Goal: Task Accomplishment & Management: Manage account settings

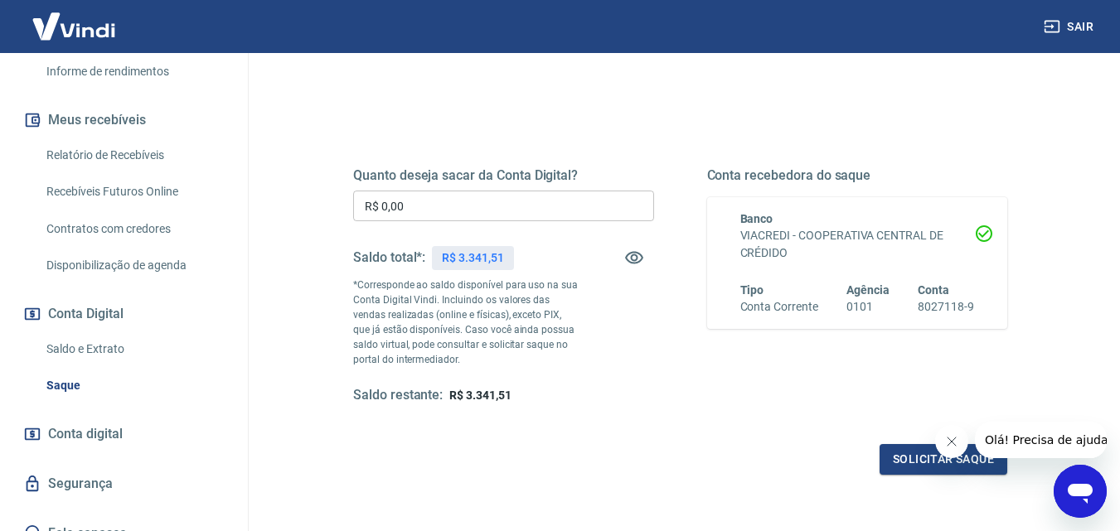
scroll to position [331, 0]
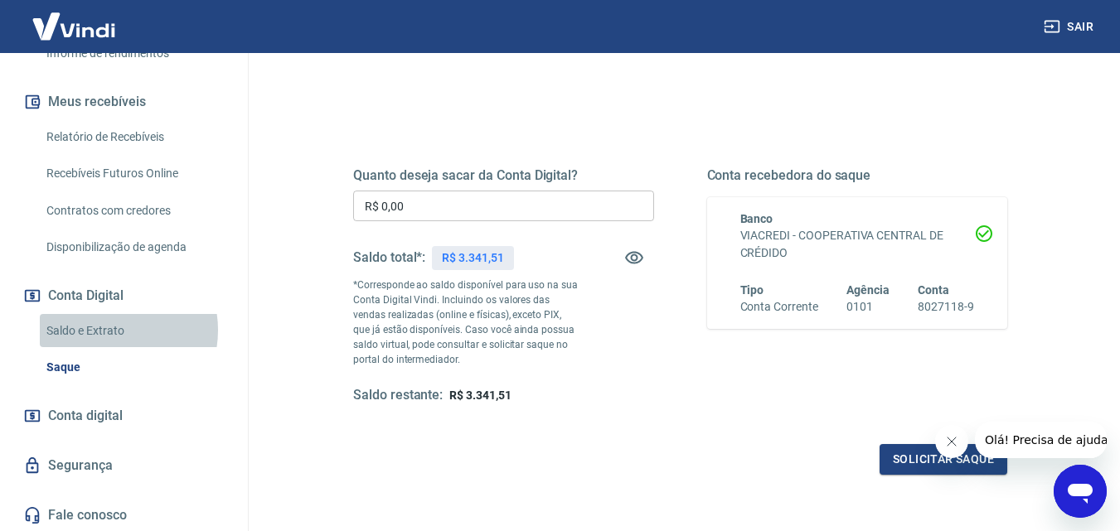
click at [104, 330] on link "Saldo e Extrato" at bounding box center [134, 331] width 188 height 34
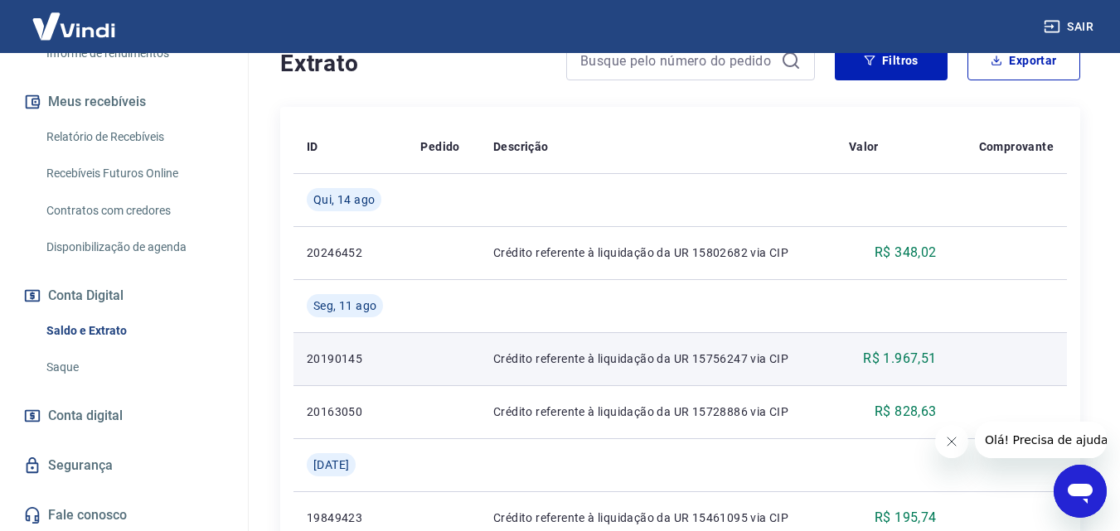
scroll to position [331, 0]
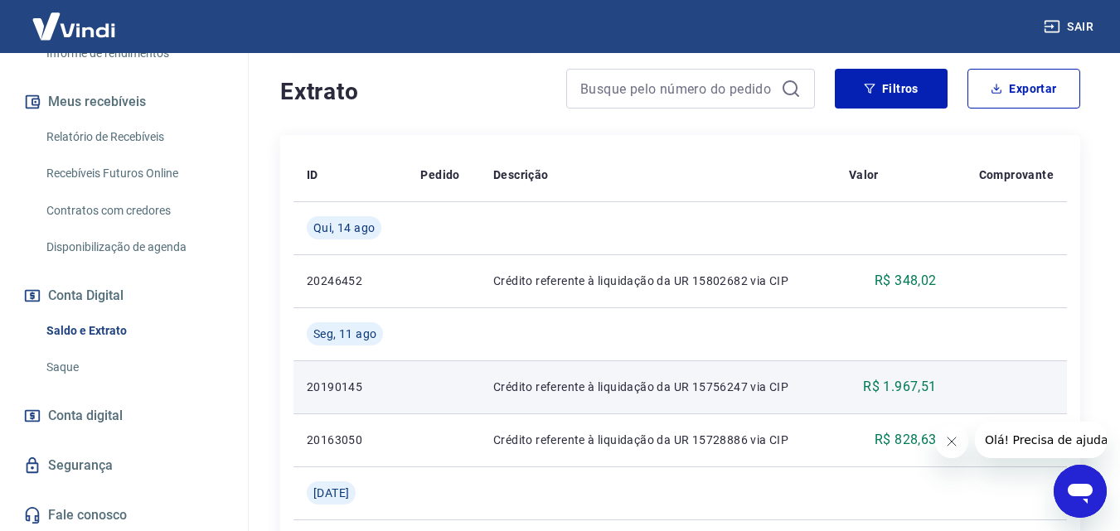
click at [891, 380] on p "R$ 1.967,51" at bounding box center [899, 387] width 73 height 20
click at [690, 388] on p "Crédito referente à liquidação da UR 15756247 via CIP" at bounding box center [657, 387] width 329 height 17
click at [690, 385] on p "Crédito referente à liquidação da UR 15756247 via CIP" at bounding box center [657, 387] width 329 height 17
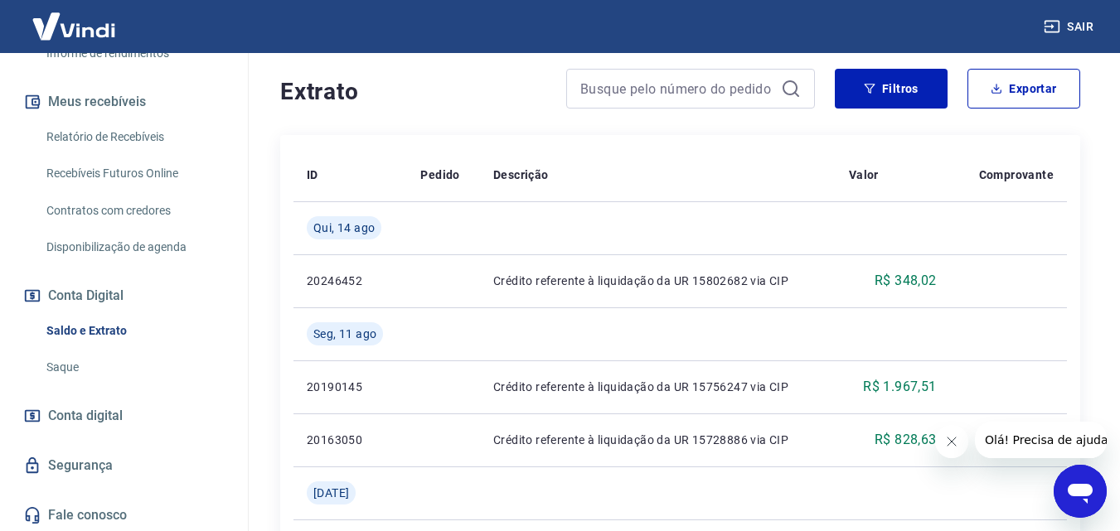
click at [124, 131] on link "Relatório de Recebíveis" at bounding box center [134, 137] width 188 height 34
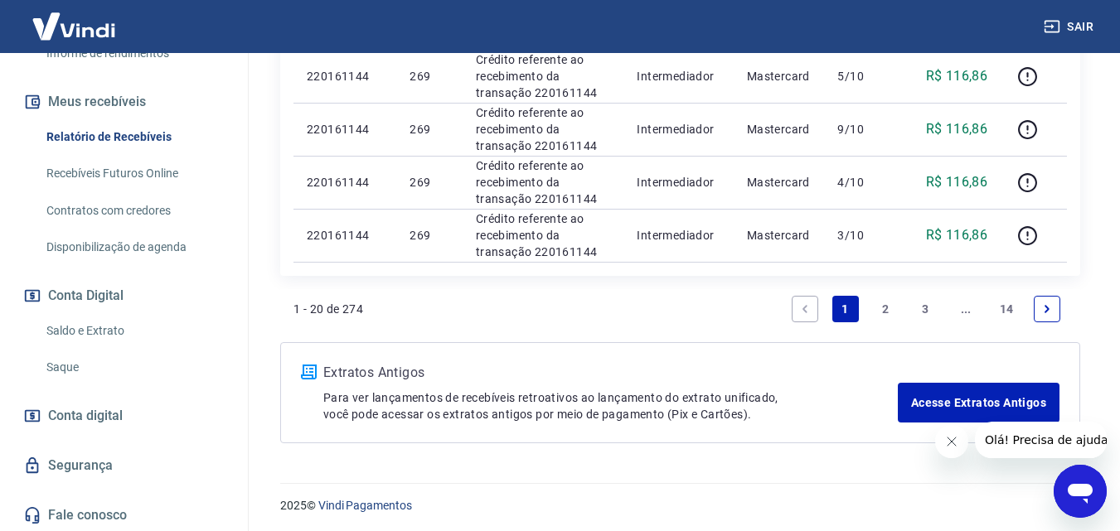
scroll to position [1345, 0]
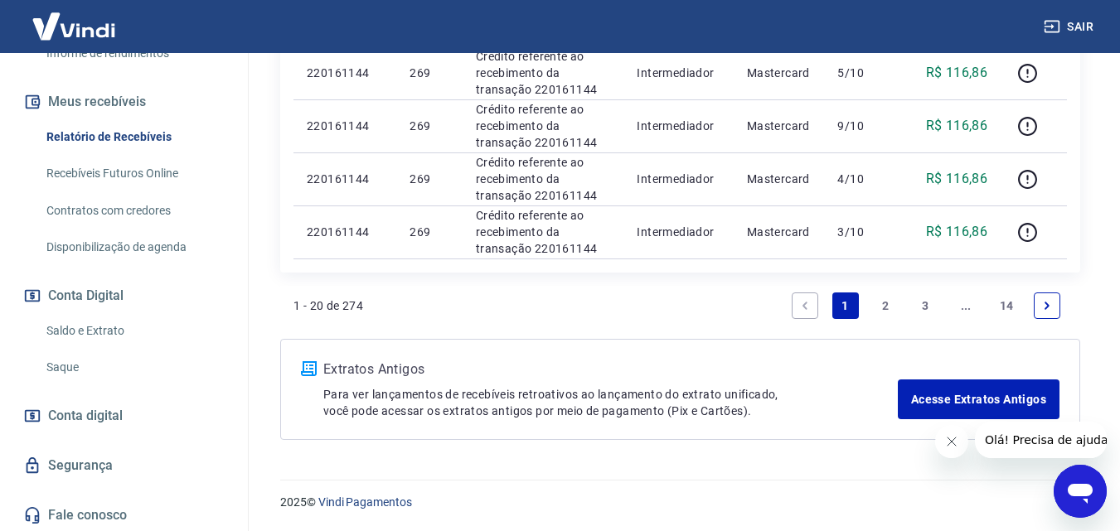
click at [892, 301] on link "2" at bounding box center [885, 306] width 27 height 27
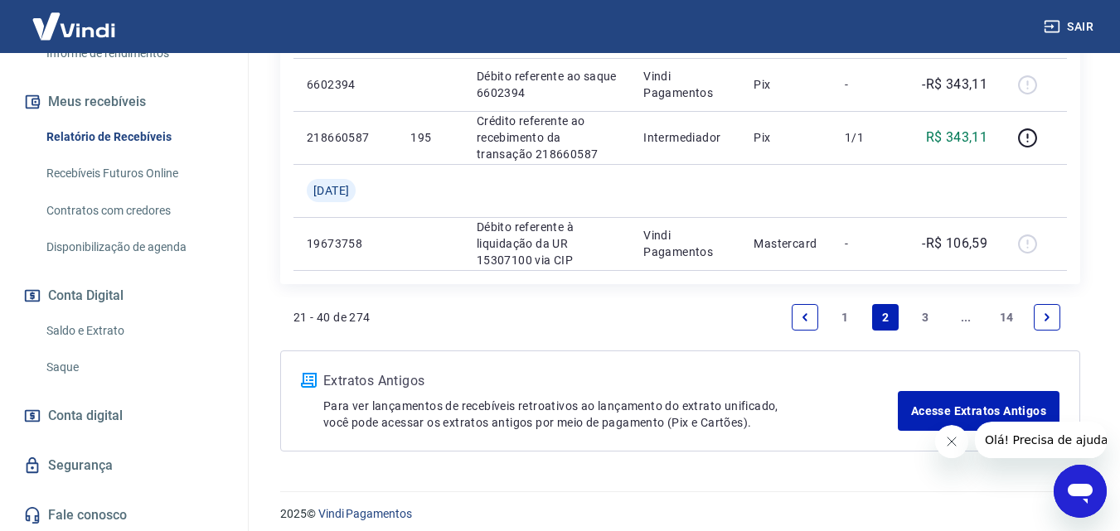
scroll to position [1610, 0]
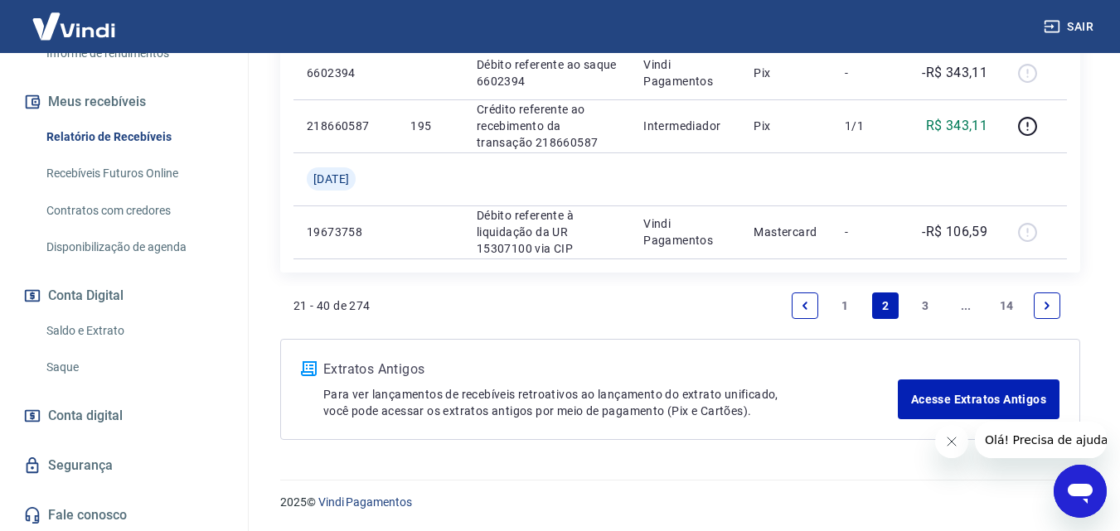
click at [835, 306] on link "1" at bounding box center [845, 306] width 27 height 27
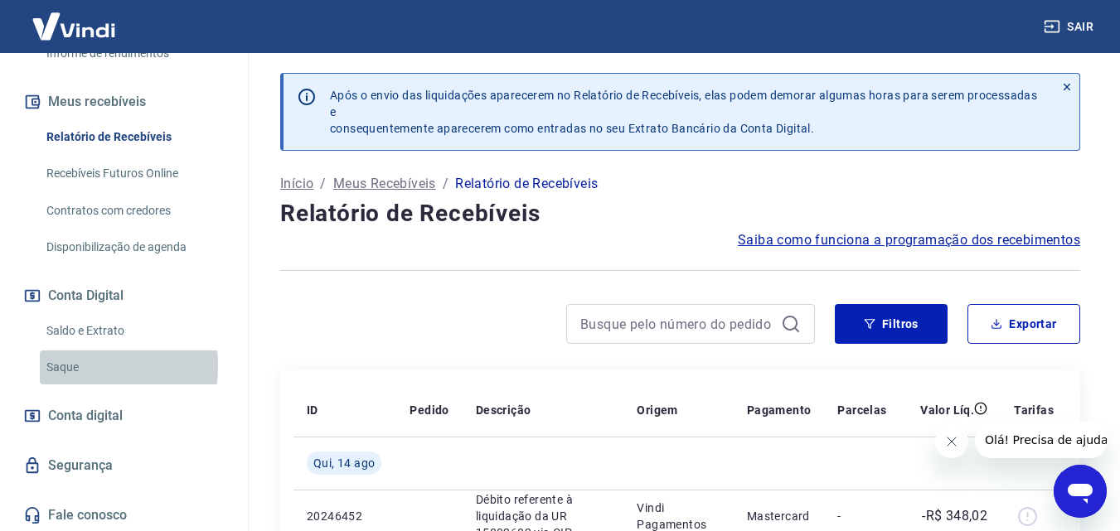
click at [77, 366] on link "Saque" at bounding box center [134, 368] width 188 height 34
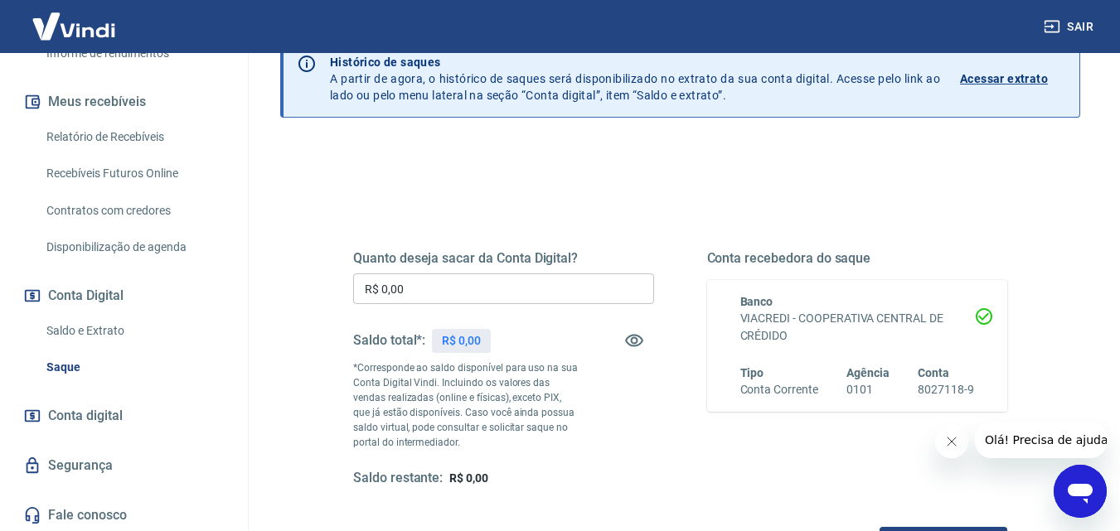
scroll to position [166, 0]
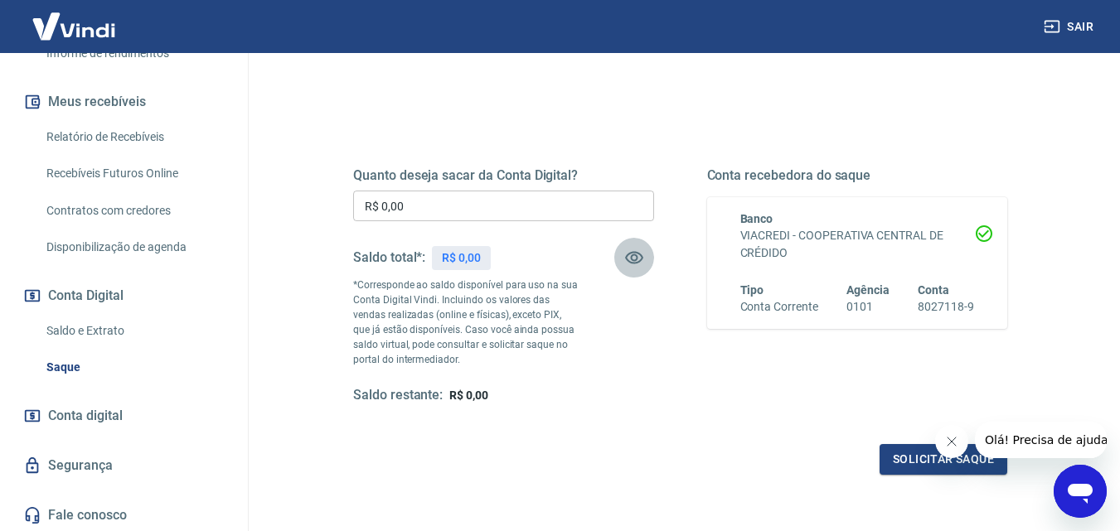
click at [636, 254] on icon "button" at bounding box center [634, 258] width 20 height 20
click at [439, 186] on div "Quanto deseja sacar da Conta Digital? R$ 0,00 ​ Saldo total*: R$ 3.341,51 *Corr…" at bounding box center [503, 285] width 301 height 237
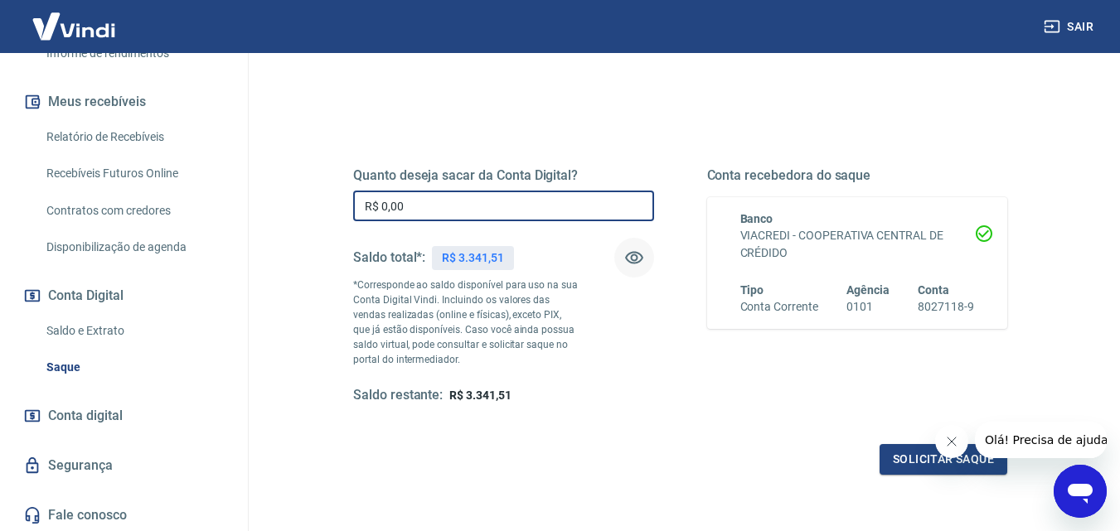
click at [438, 201] on input "R$ 0,00" at bounding box center [503, 206] width 301 height 31
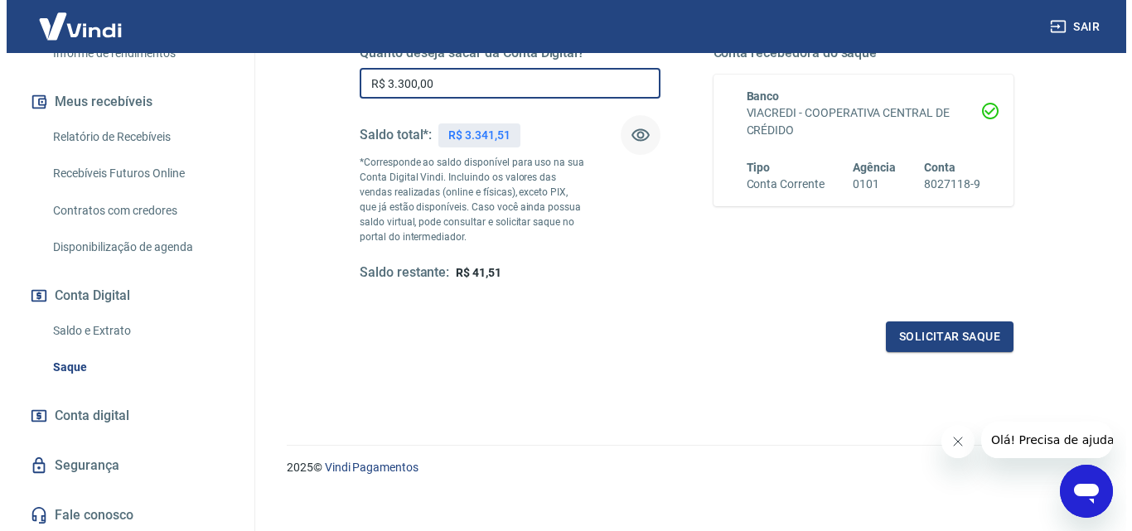
scroll to position [303, 0]
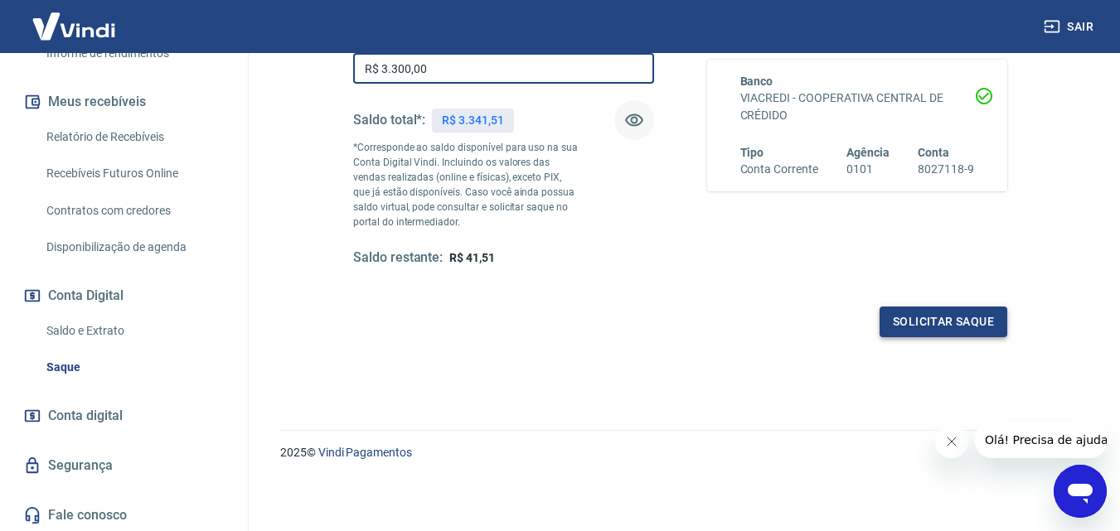
type input "R$ 3.300,00"
click at [902, 312] on button "Solicitar saque" at bounding box center [943, 322] width 128 height 31
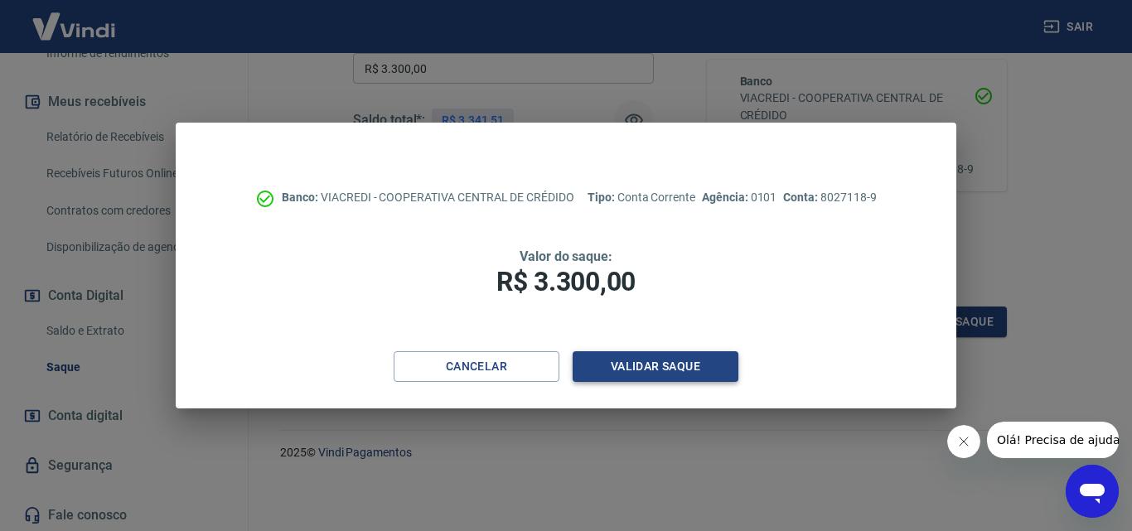
click at [685, 374] on button "Validar saque" at bounding box center [656, 366] width 166 height 31
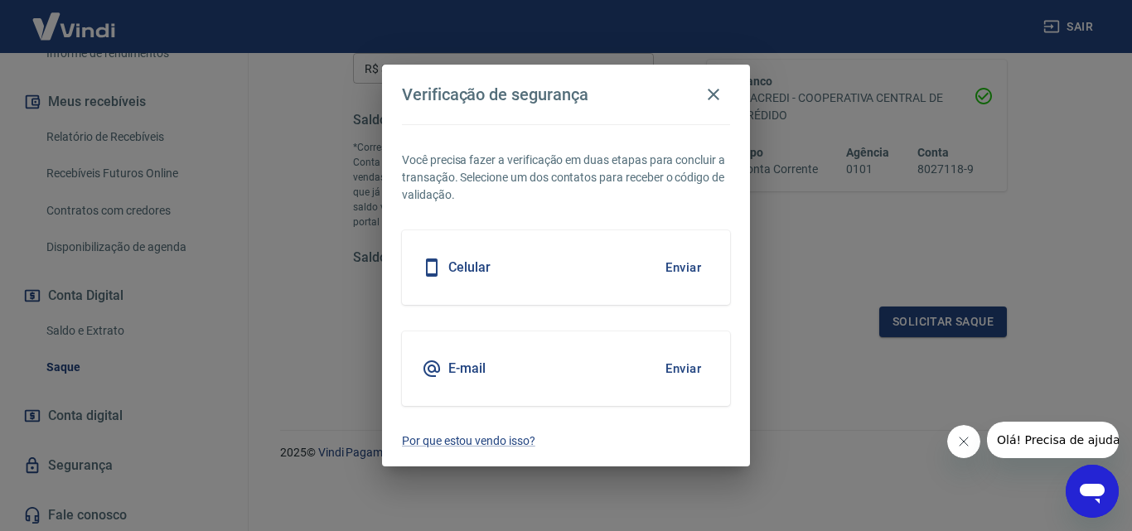
click at [621, 262] on div "Celular Enviar" at bounding box center [566, 267] width 328 height 75
click at [682, 266] on button "Enviar" at bounding box center [683, 267] width 54 height 35
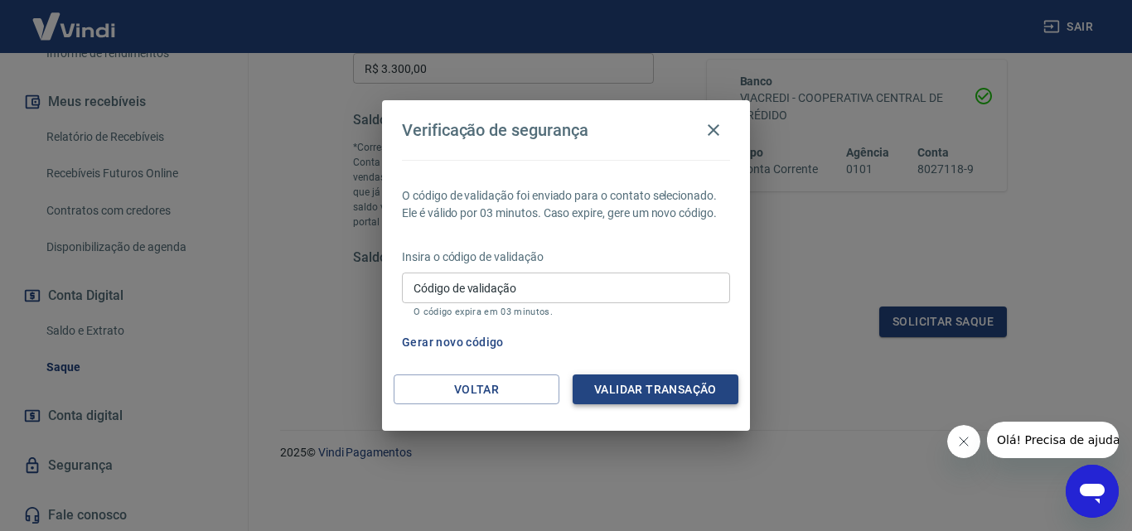
click at [673, 380] on button "Validar transação" at bounding box center [656, 390] width 166 height 31
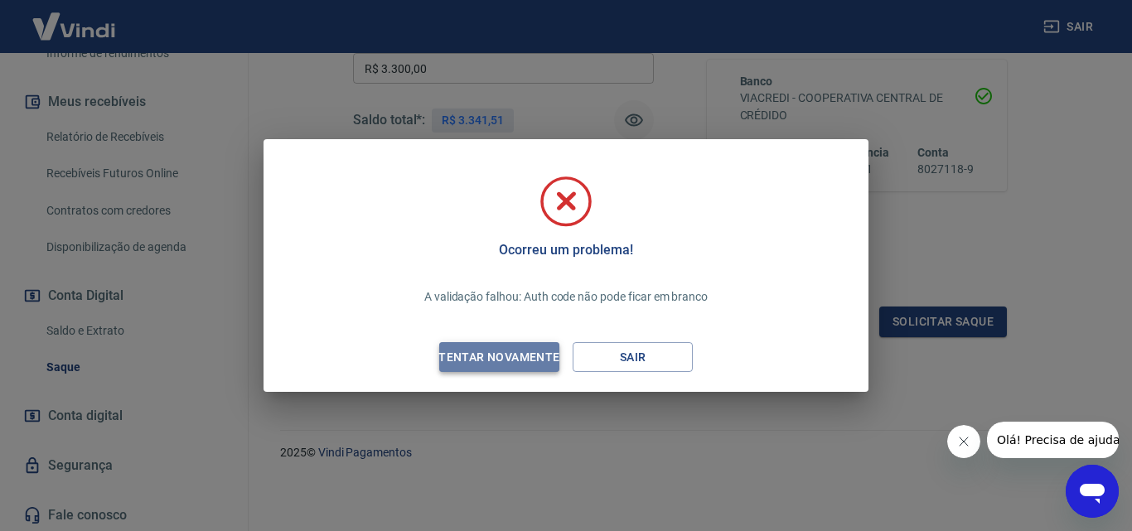
click at [518, 356] on div "Tentar novamente" at bounding box center [499, 357] width 161 height 21
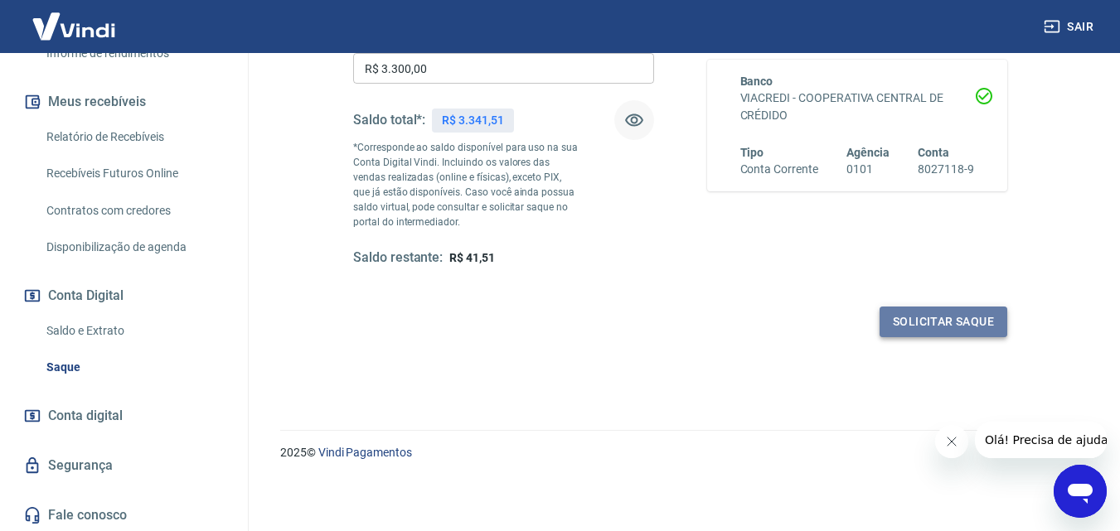
click at [931, 320] on button "Solicitar saque" at bounding box center [943, 322] width 128 height 31
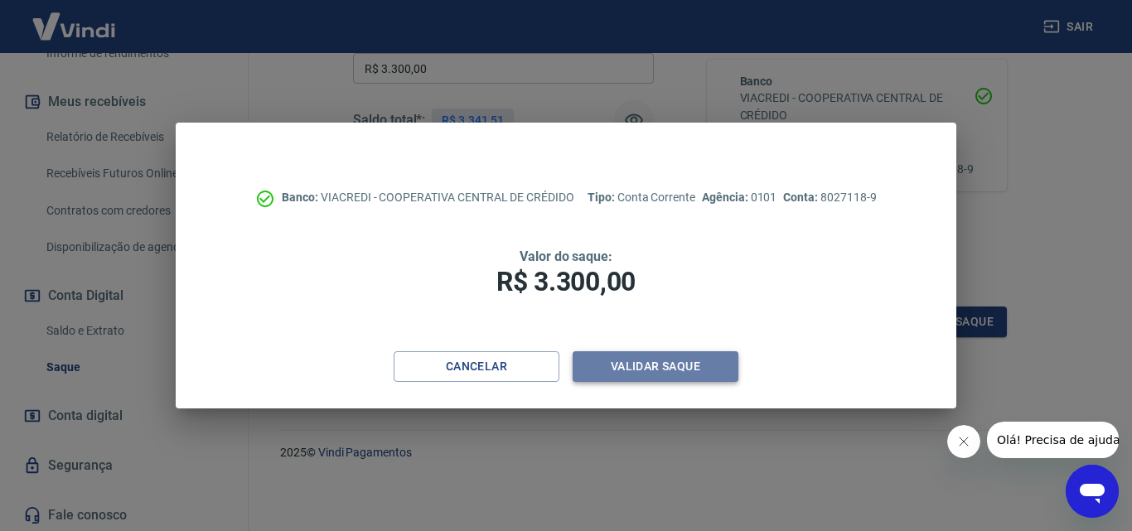
click at [629, 368] on button "Validar saque" at bounding box center [656, 366] width 166 height 31
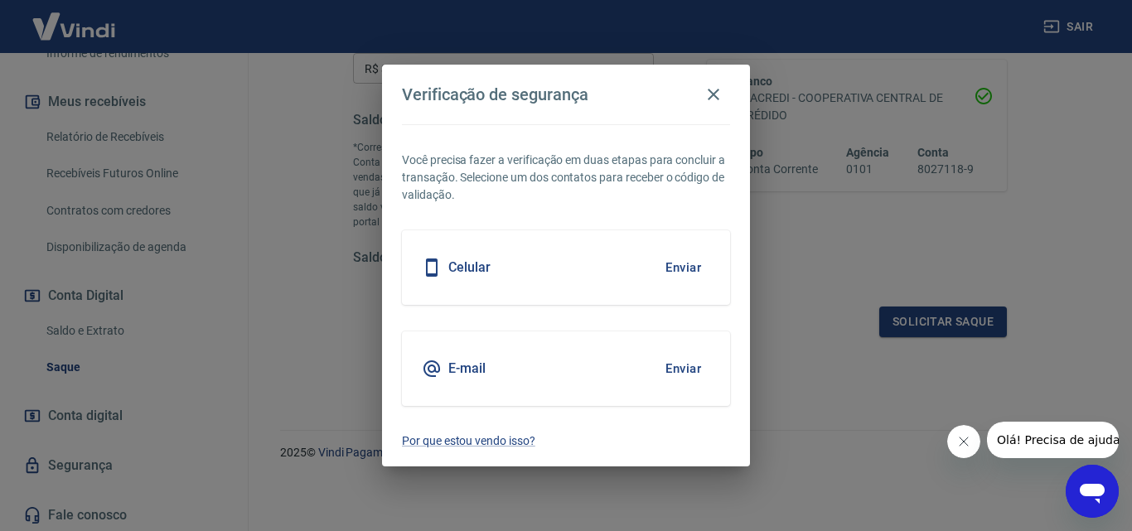
click at [675, 370] on button "Enviar" at bounding box center [683, 368] width 54 height 35
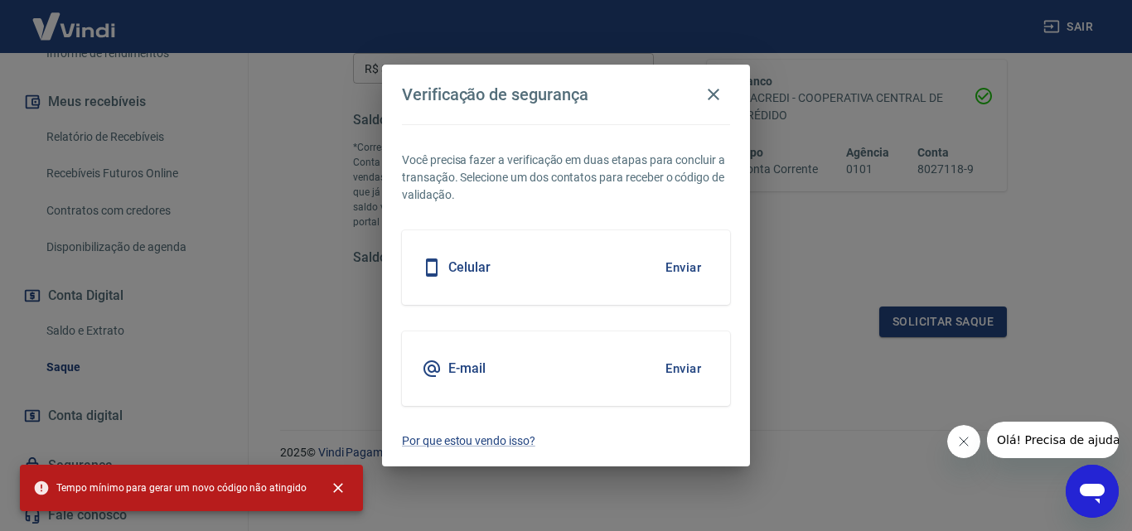
click at [680, 269] on button "Enviar" at bounding box center [683, 267] width 54 height 35
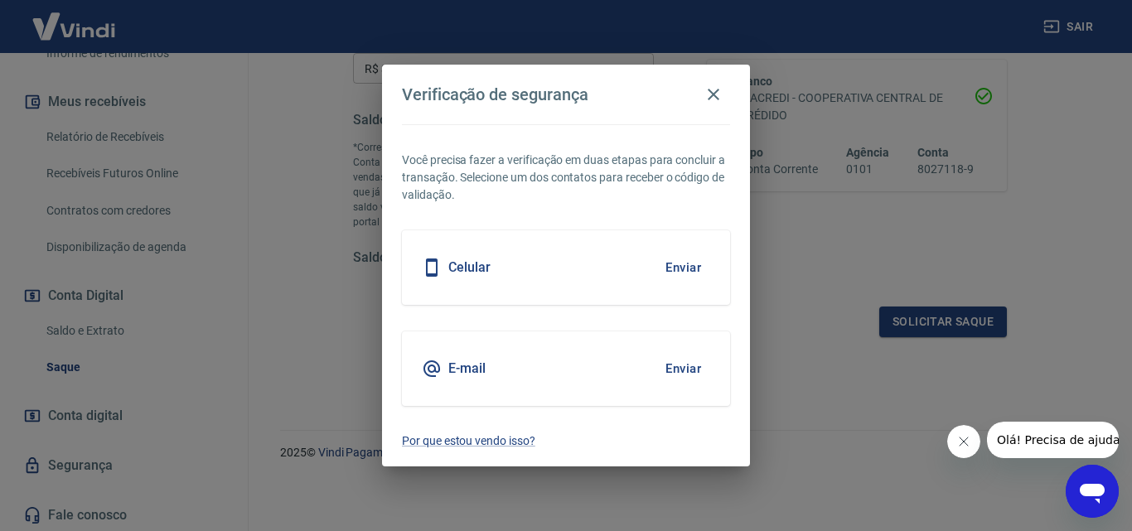
click at [687, 257] on button "Enviar" at bounding box center [683, 267] width 54 height 35
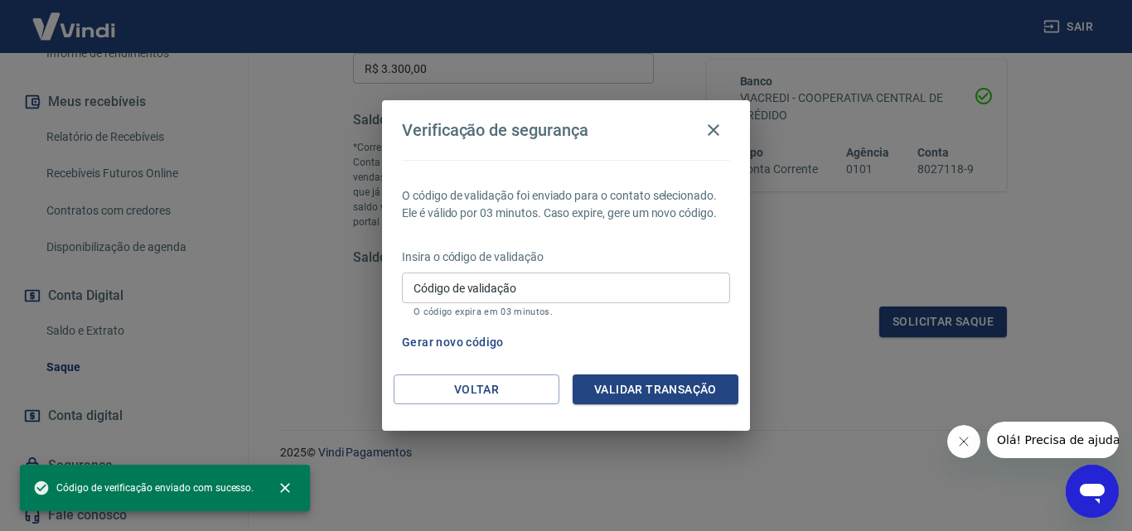
click at [544, 283] on input "Código de validação" at bounding box center [566, 288] width 328 height 31
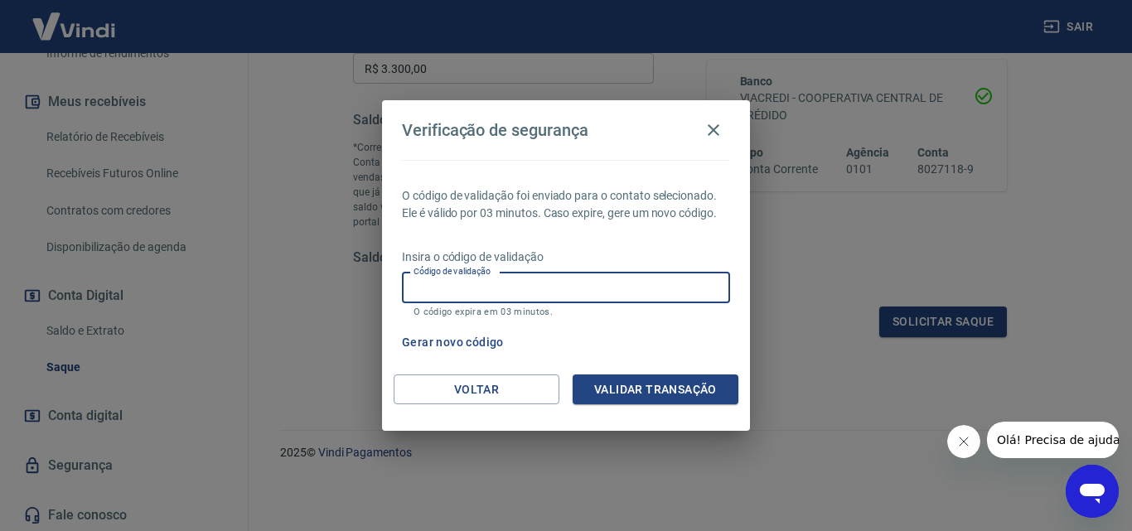
click at [651, 329] on div "Gerar novo código" at bounding box center [562, 342] width 335 height 31
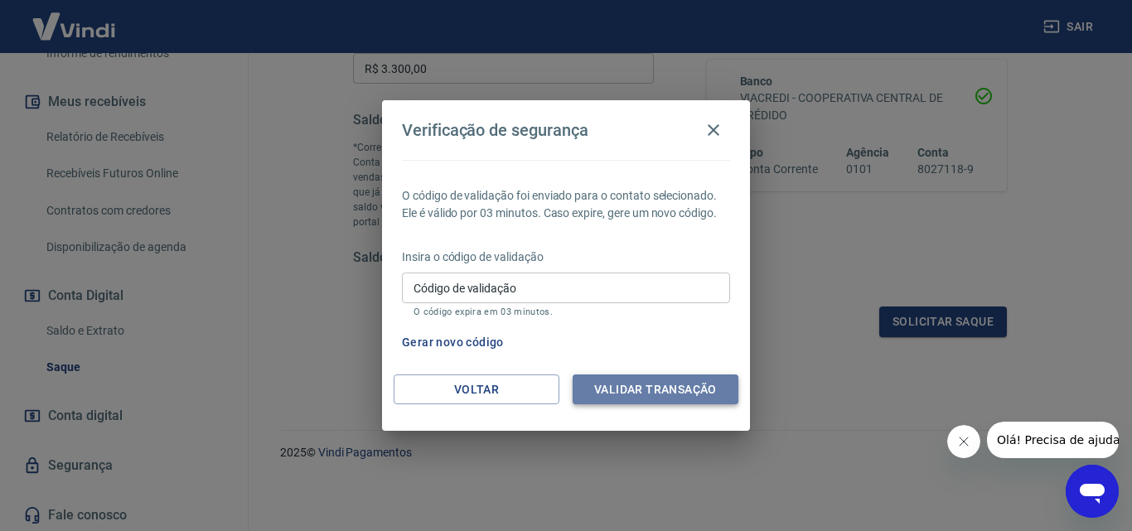
click at [631, 380] on button "Validar transação" at bounding box center [656, 390] width 166 height 31
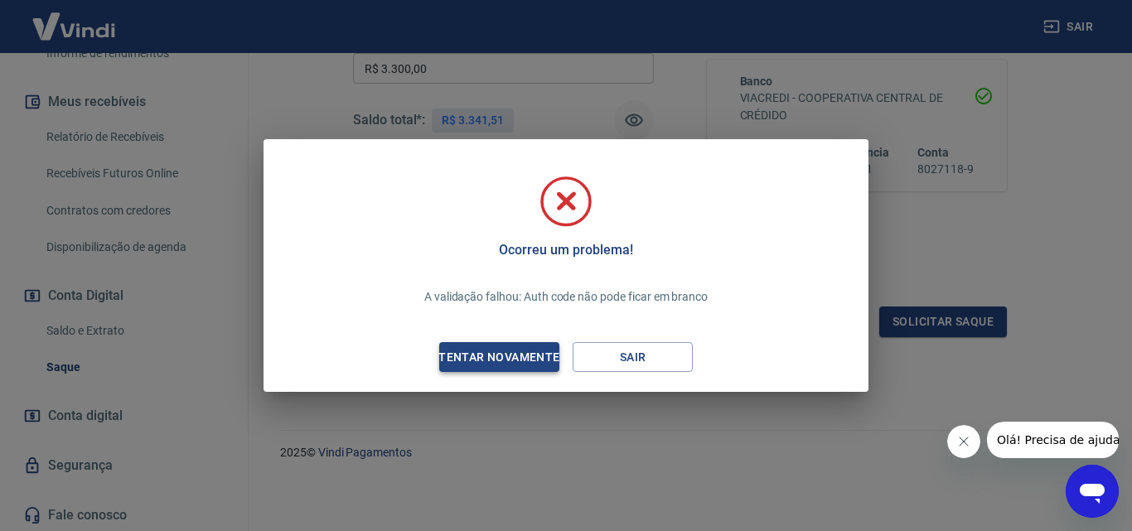
drag, startPoint x: 489, startPoint y: 338, endPoint x: 486, endPoint y: 348, distance: 10.5
click at [488, 339] on div "Ocorreu um problema! A validação falhou: Auth code não pode ficar em branco Ten…" at bounding box center [566, 269] width 578 height 220
click at [486, 348] on div "Tentar novamente" at bounding box center [499, 357] width 161 height 21
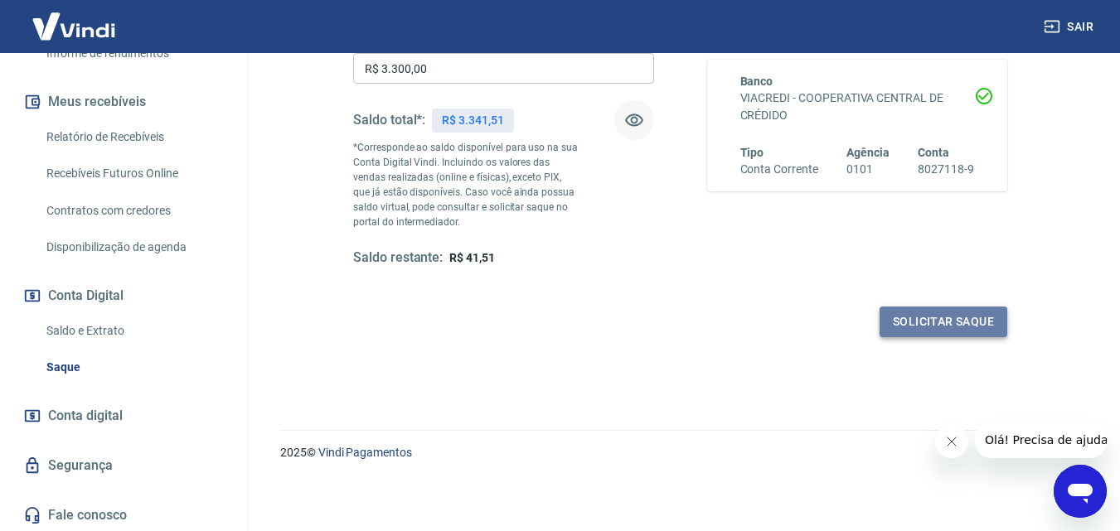
click at [954, 327] on button "Solicitar saque" at bounding box center [943, 322] width 128 height 31
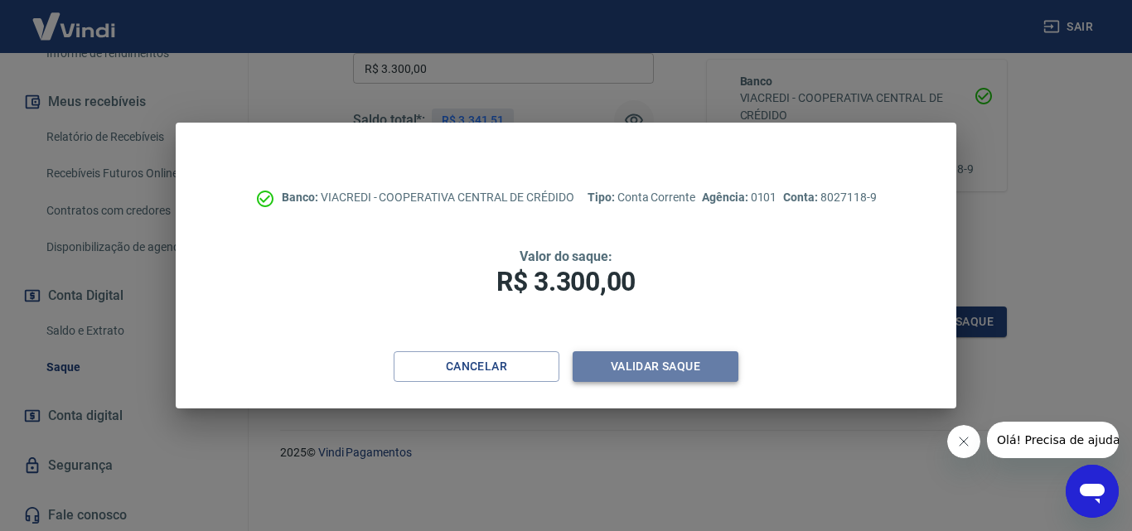
click at [630, 366] on button "Validar saque" at bounding box center [656, 366] width 166 height 31
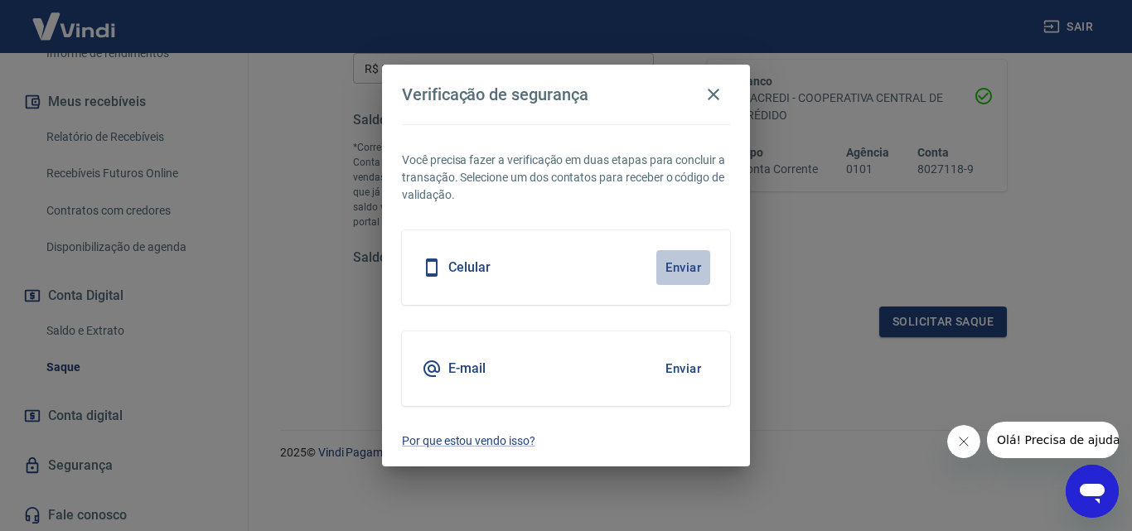
click at [673, 267] on button "Enviar" at bounding box center [683, 267] width 54 height 35
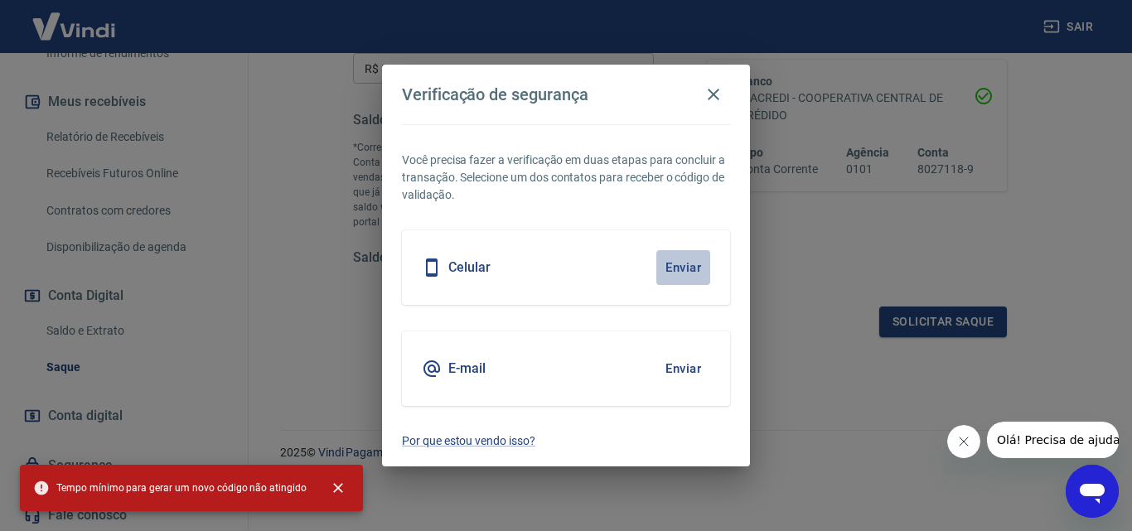
click at [692, 267] on button "Enviar" at bounding box center [683, 267] width 54 height 35
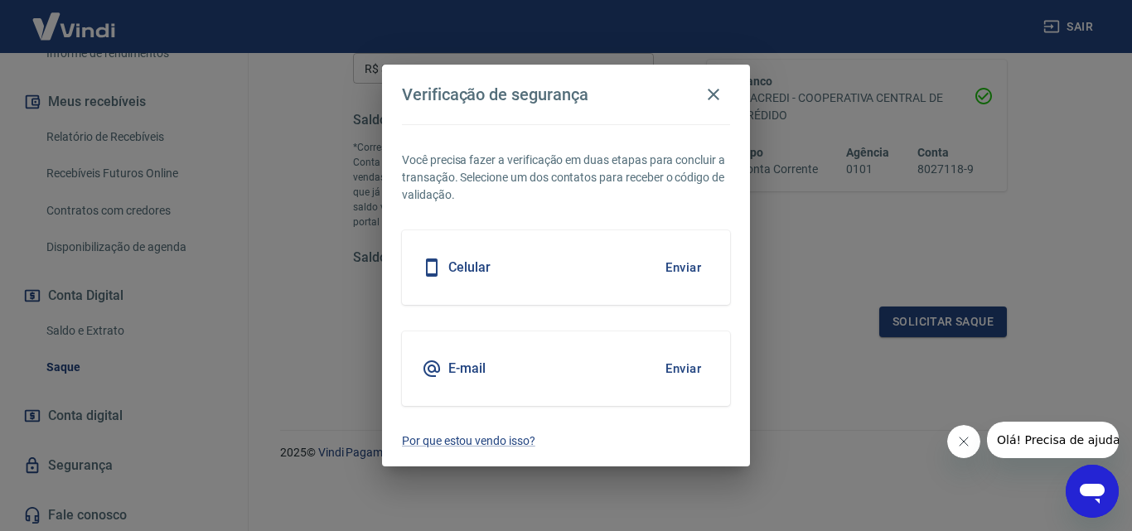
drag, startPoint x: 558, startPoint y: 237, endPoint x: 534, endPoint y: 242, distance: 24.5
drag, startPoint x: 534, startPoint y: 242, endPoint x: 487, endPoint y: 206, distance: 58.5
click at [487, 206] on div "Você precisa fazer a verificação em duas etapas para concluir a transação. Sele…" at bounding box center [566, 295] width 368 height 343
click at [673, 261] on button "Enviar" at bounding box center [683, 267] width 54 height 35
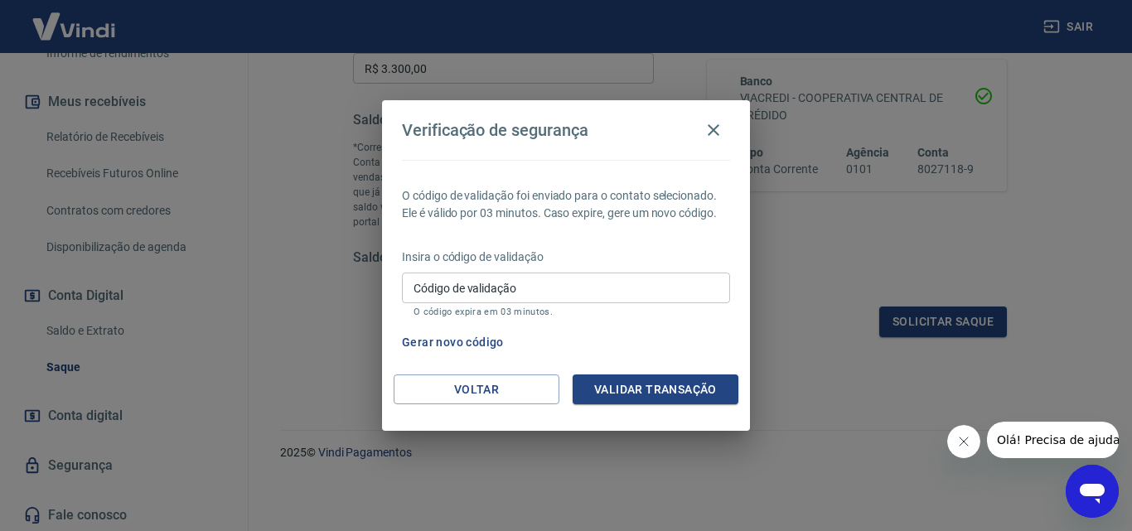
click at [602, 284] on input "Código de validação" at bounding box center [566, 288] width 328 height 31
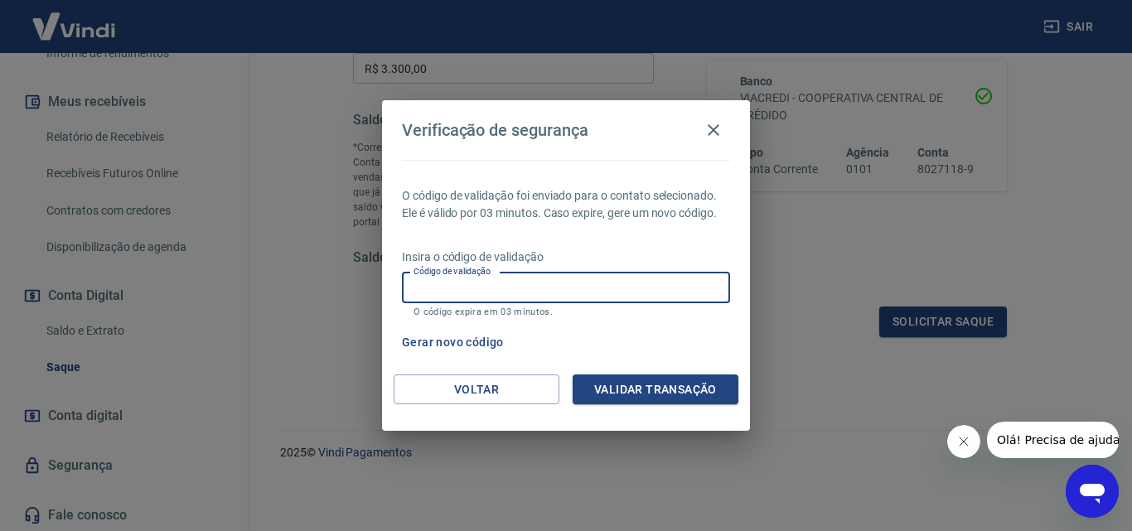
click at [434, 350] on button "Gerar novo código" at bounding box center [452, 342] width 115 height 31
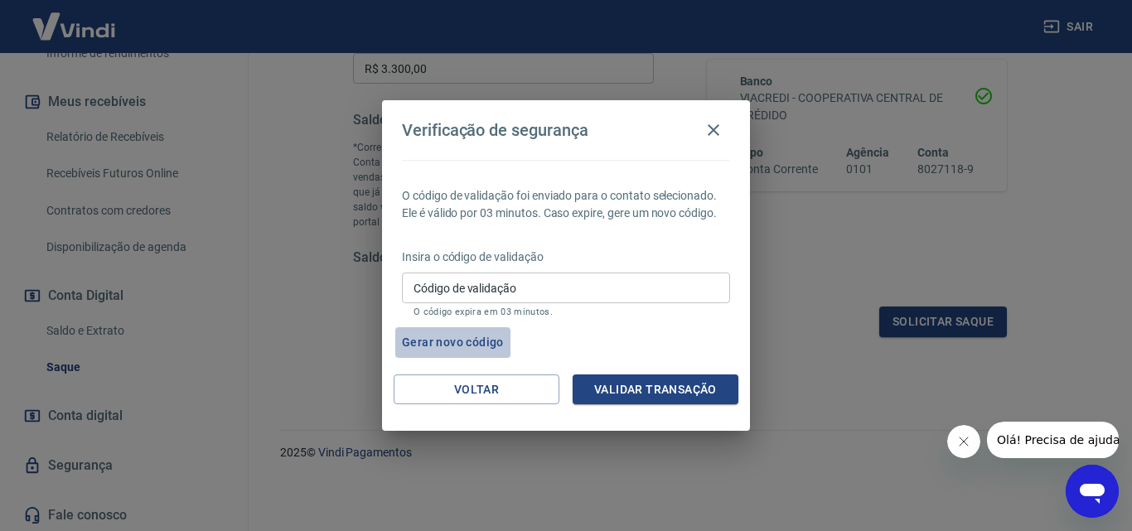
click at [434, 350] on button "Gerar novo código" at bounding box center [452, 342] width 115 height 31
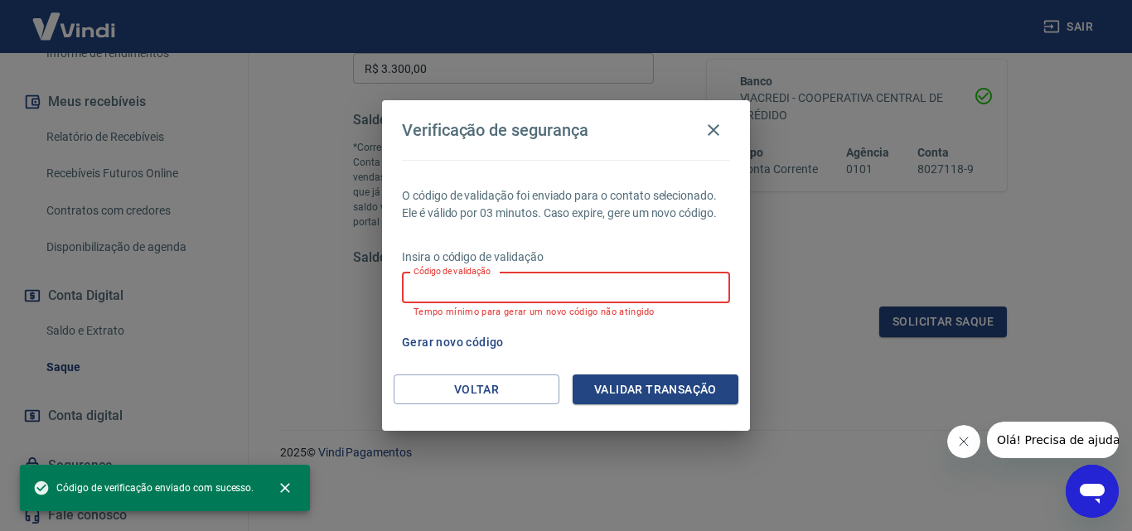
click at [456, 275] on div "Código de validação Código de validação Tempo mínimo para gerar um novo código …" at bounding box center [566, 295] width 328 height 45
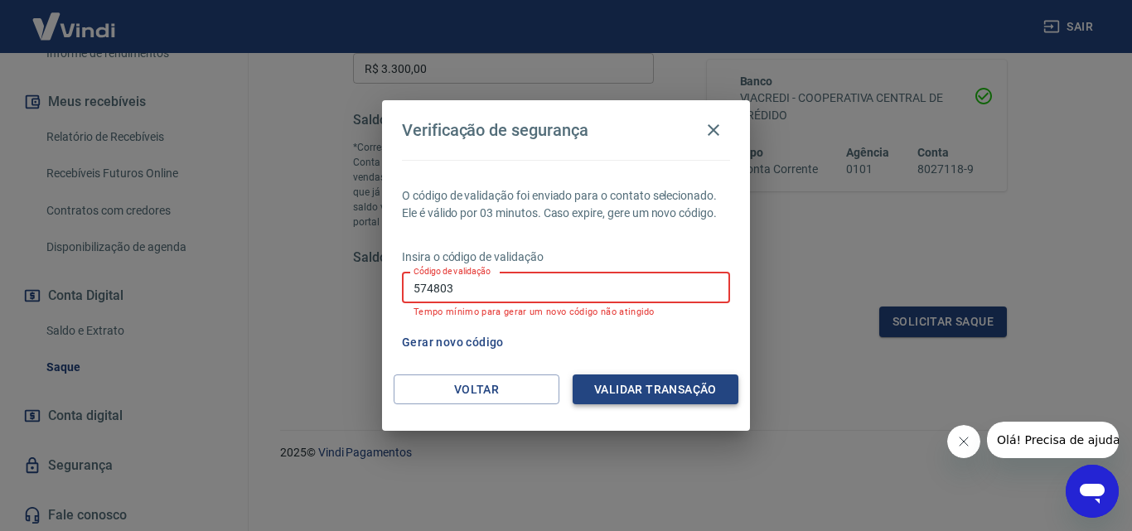
type input "574803"
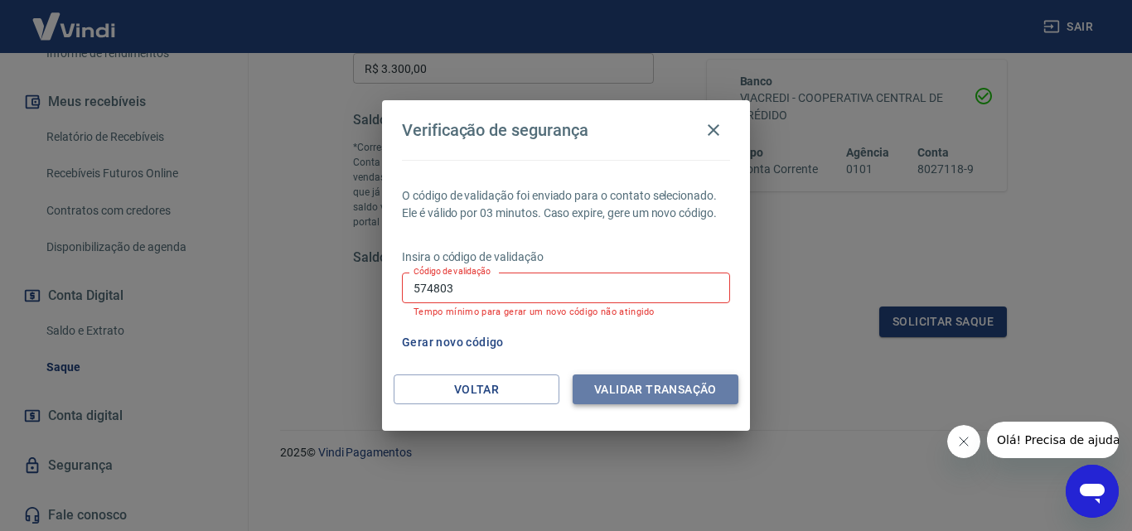
click at [698, 395] on button "Validar transação" at bounding box center [656, 390] width 166 height 31
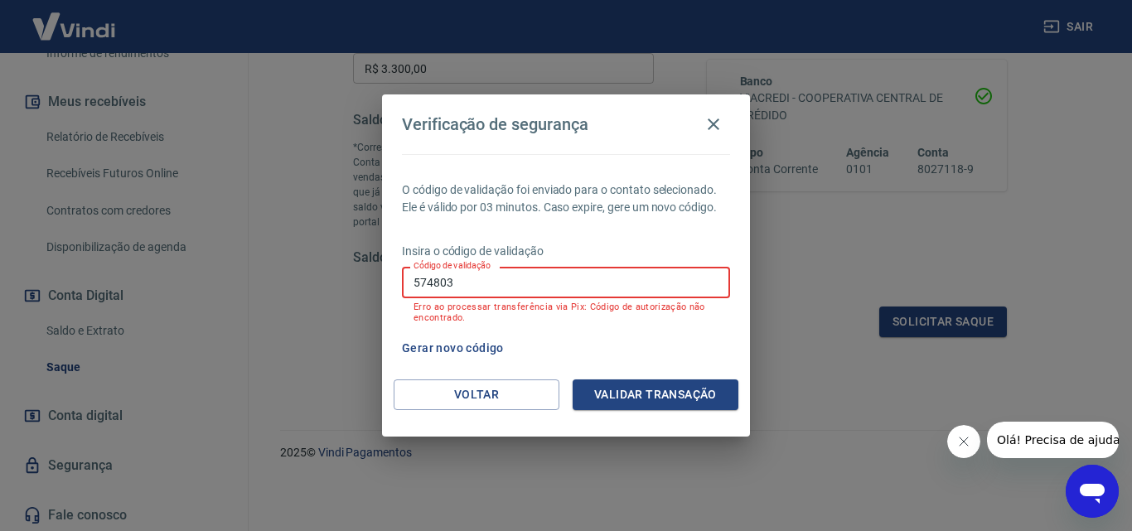
drag, startPoint x: 486, startPoint y: 281, endPoint x: 397, endPoint y: 268, distance: 89.7
click at [397, 268] on div "O código de validação foi enviado para o contato selecionado. Ele é válido por …" at bounding box center [566, 266] width 368 height 225
type input "481254"
click at [608, 392] on button "Validar transação" at bounding box center [656, 395] width 166 height 31
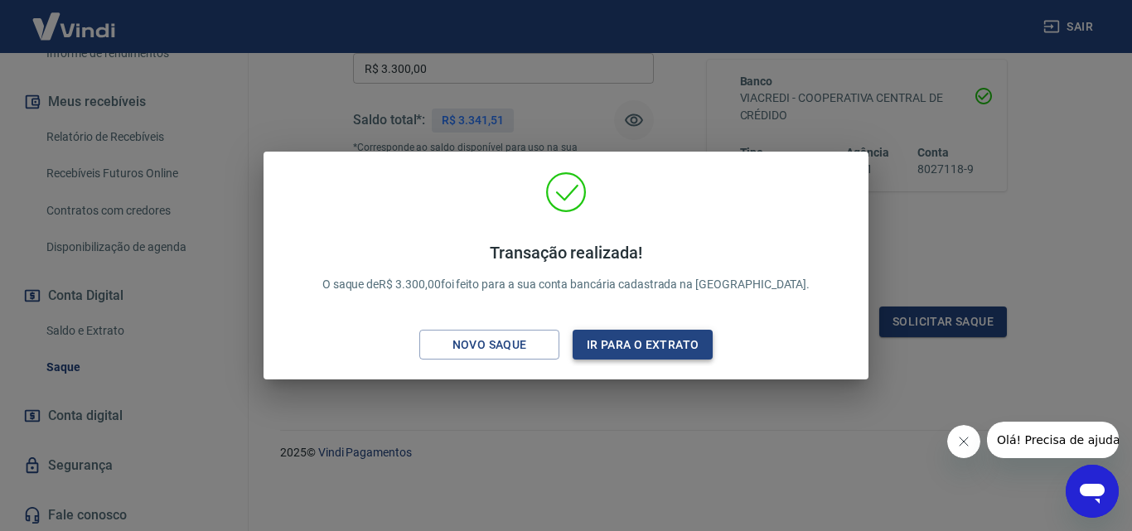
click at [643, 352] on button "Ir para o extrato" at bounding box center [643, 345] width 140 height 31
